Goal: Task Accomplishment & Management: Use online tool/utility

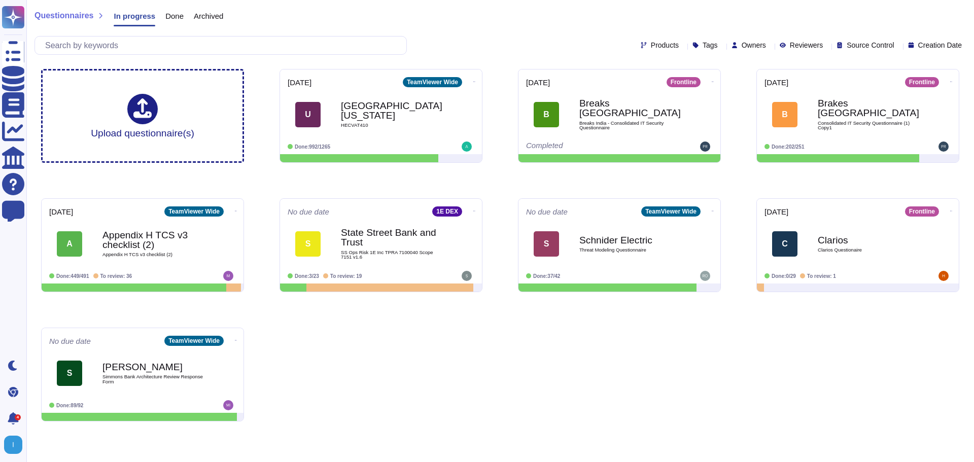
click at [173, 18] on span "Done" at bounding box center [174, 16] width 18 height 8
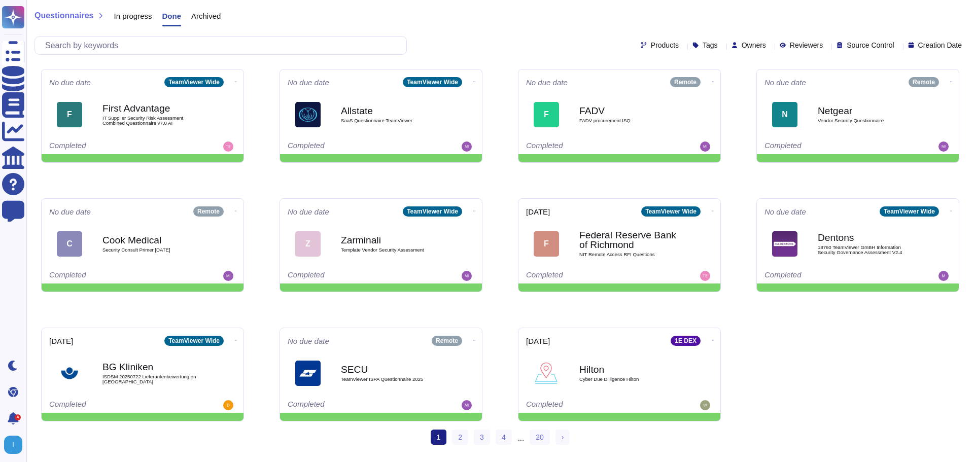
click at [122, 17] on span "In progress" at bounding box center [133, 16] width 38 height 8
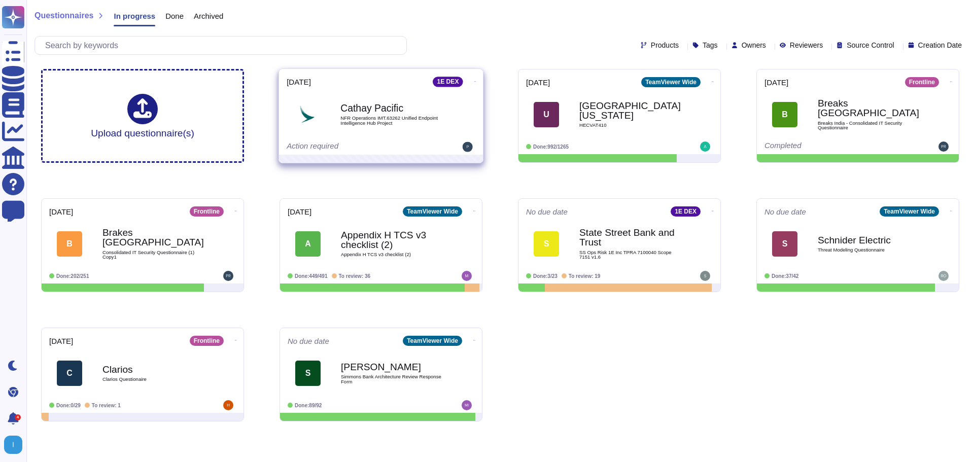
click at [303, 114] on img at bounding box center [307, 114] width 26 height 26
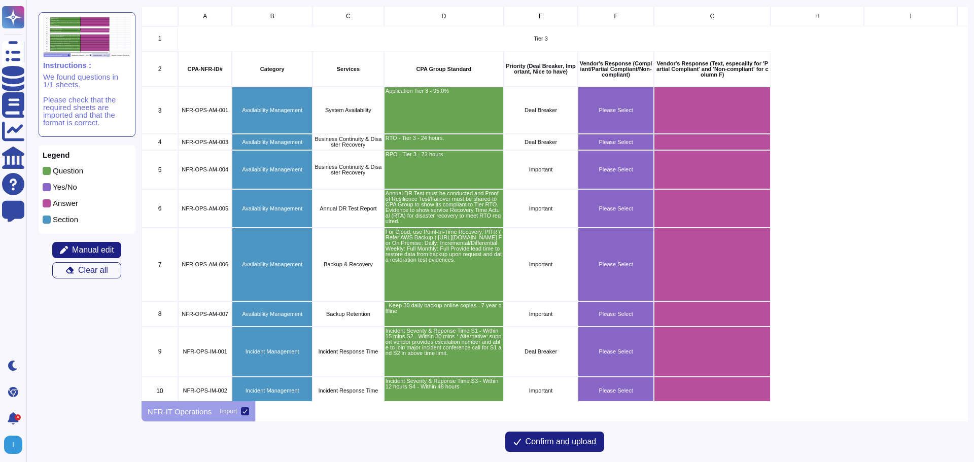
scroll to position [388, 819]
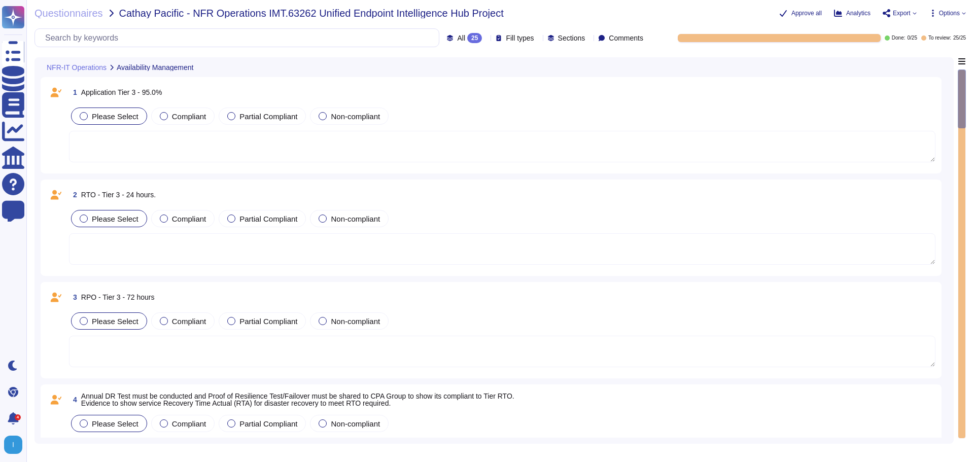
click at [950, 11] on span "Options" at bounding box center [949, 13] width 21 height 6
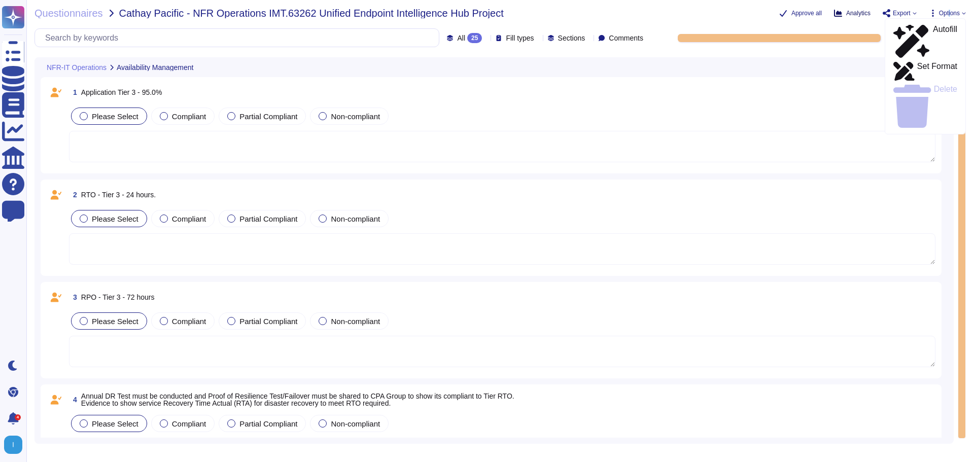
click at [846, 12] on button "Analytics" at bounding box center [852, 13] width 37 height 8
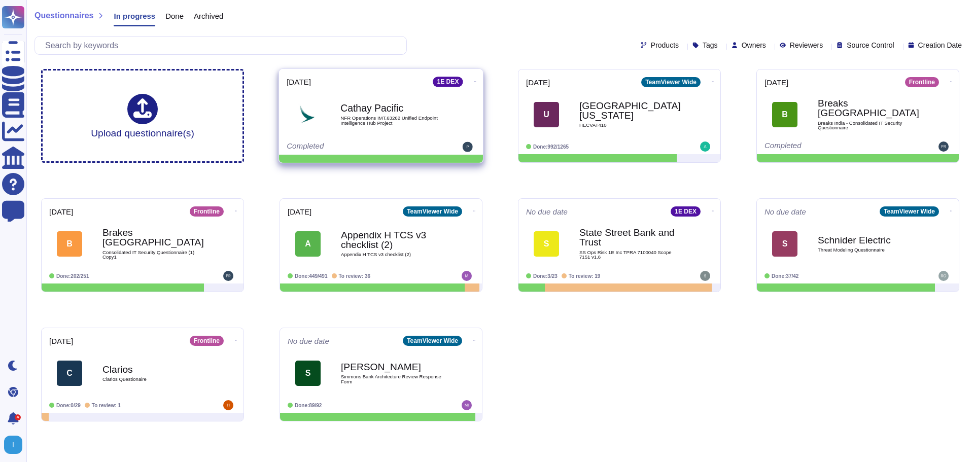
click at [374, 120] on span "NFR Operations IMT.63262 Unified Endpoint Intelligence Hub Project" at bounding box center [391, 121] width 102 height 10
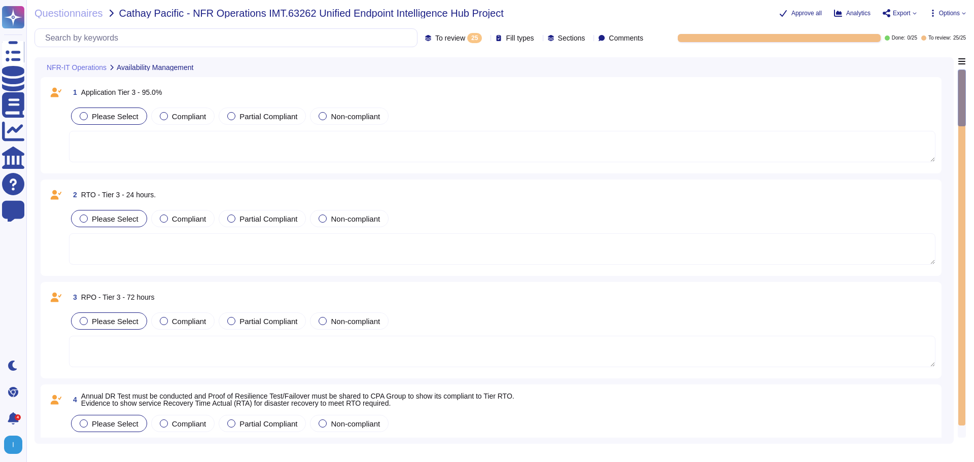
click at [182, 142] on textarea at bounding box center [502, 146] width 866 height 31
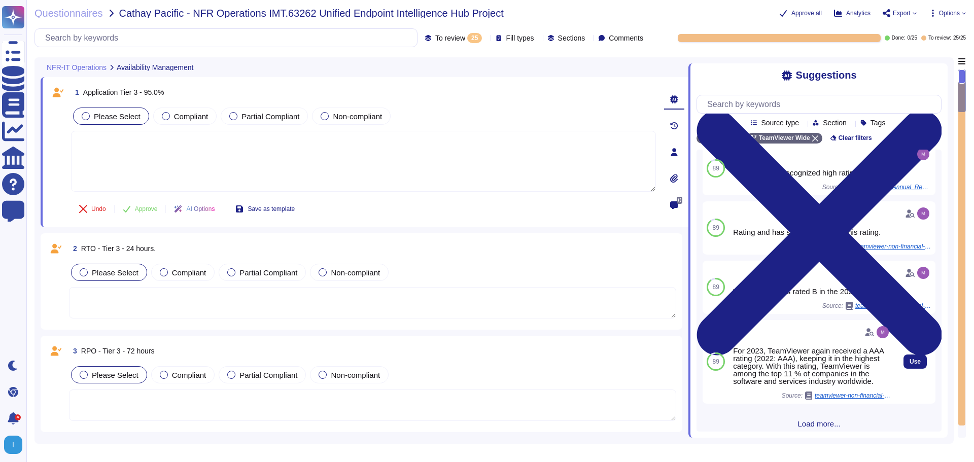
scroll to position [96, 0]
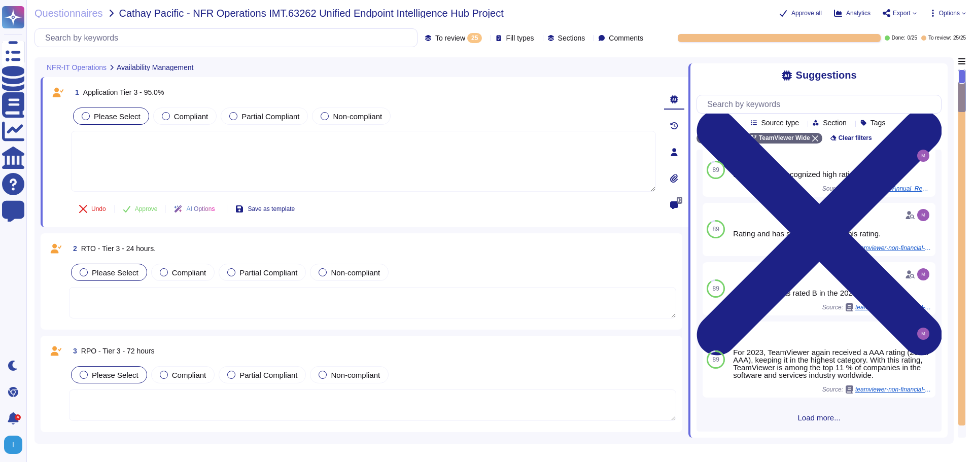
click at [807, 417] on span "Load more..." at bounding box center [819, 418] width 245 height 8
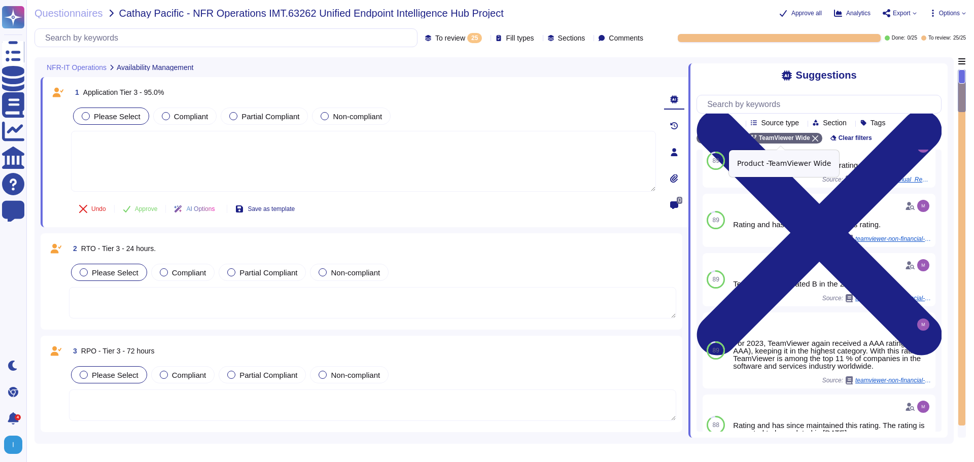
click at [812, 138] on icon at bounding box center [815, 138] width 6 height 6
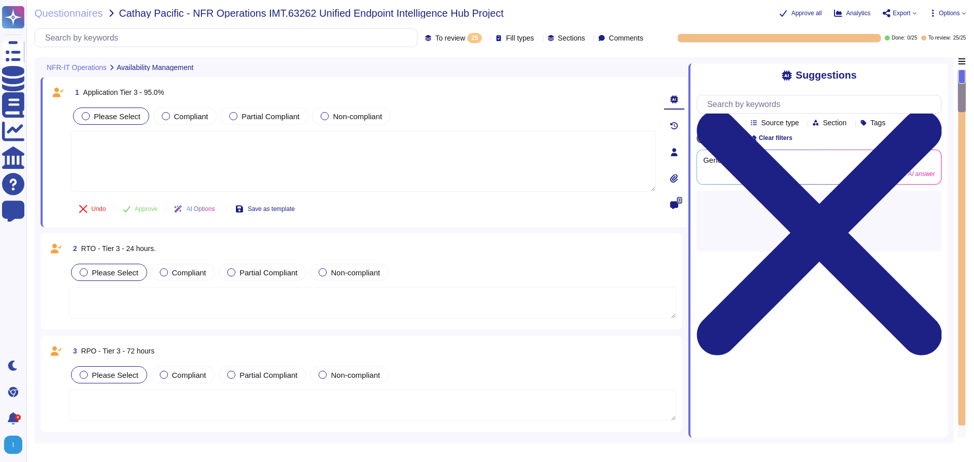
scroll to position [0, 0]
